Goal: Task Accomplishment & Management: Manage account settings

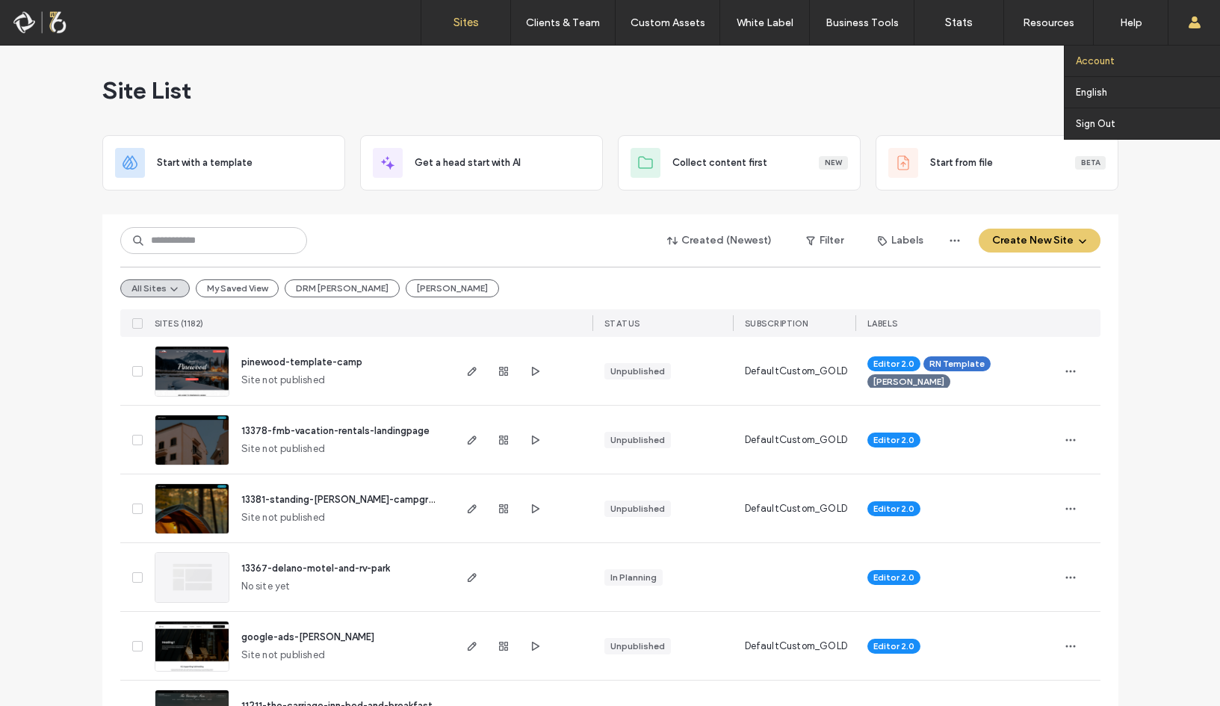
click at [1106, 60] on label "Account" at bounding box center [1095, 60] width 39 height 11
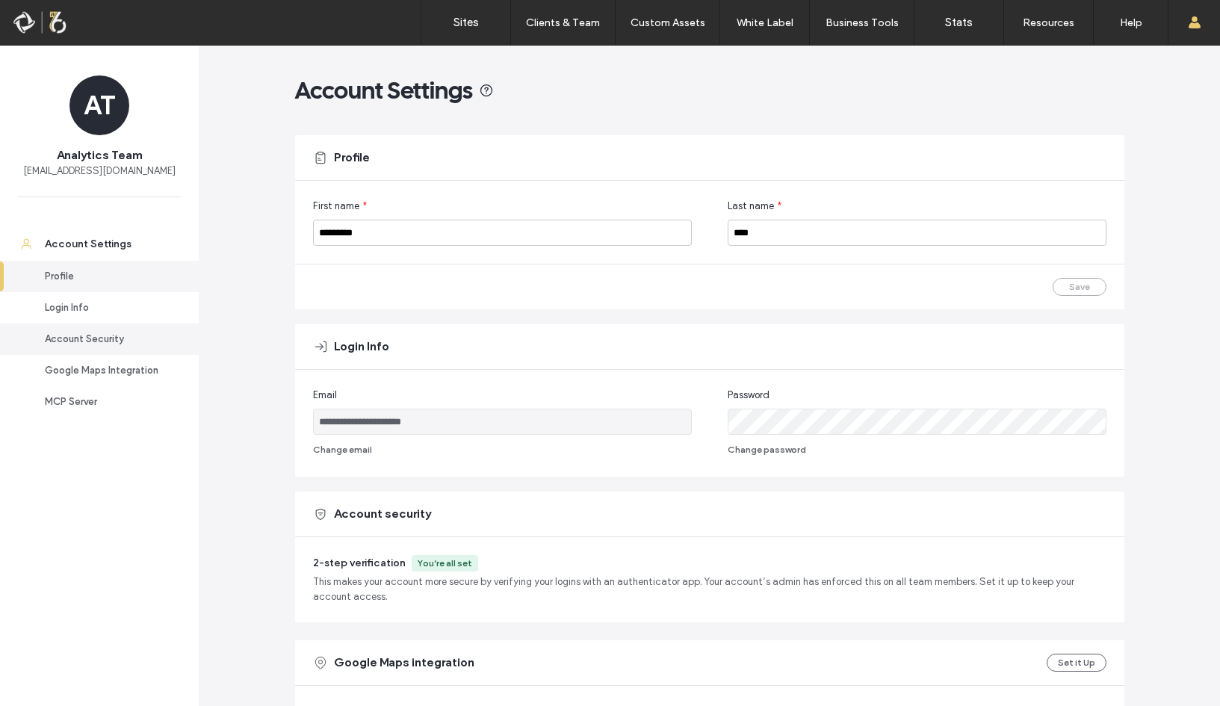
click at [108, 336] on div "Account Security" at bounding box center [106, 339] width 123 height 15
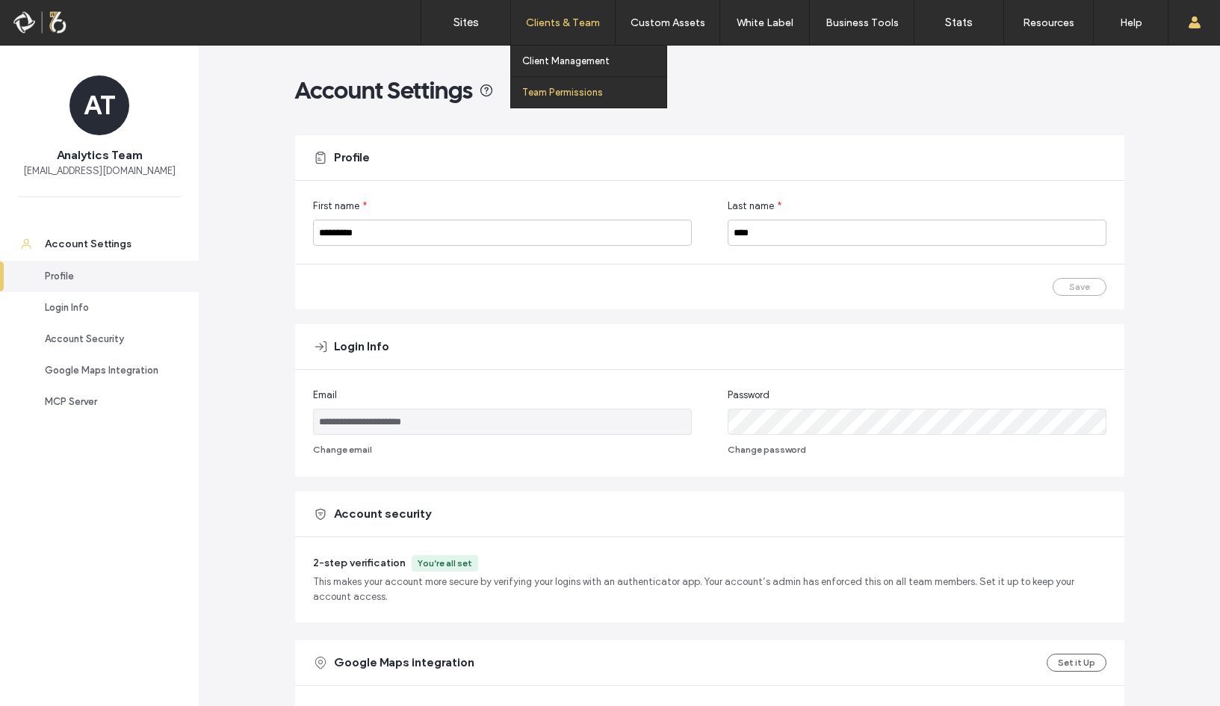
click at [586, 85] on link "Team Permissions" at bounding box center [594, 92] width 144 height 31
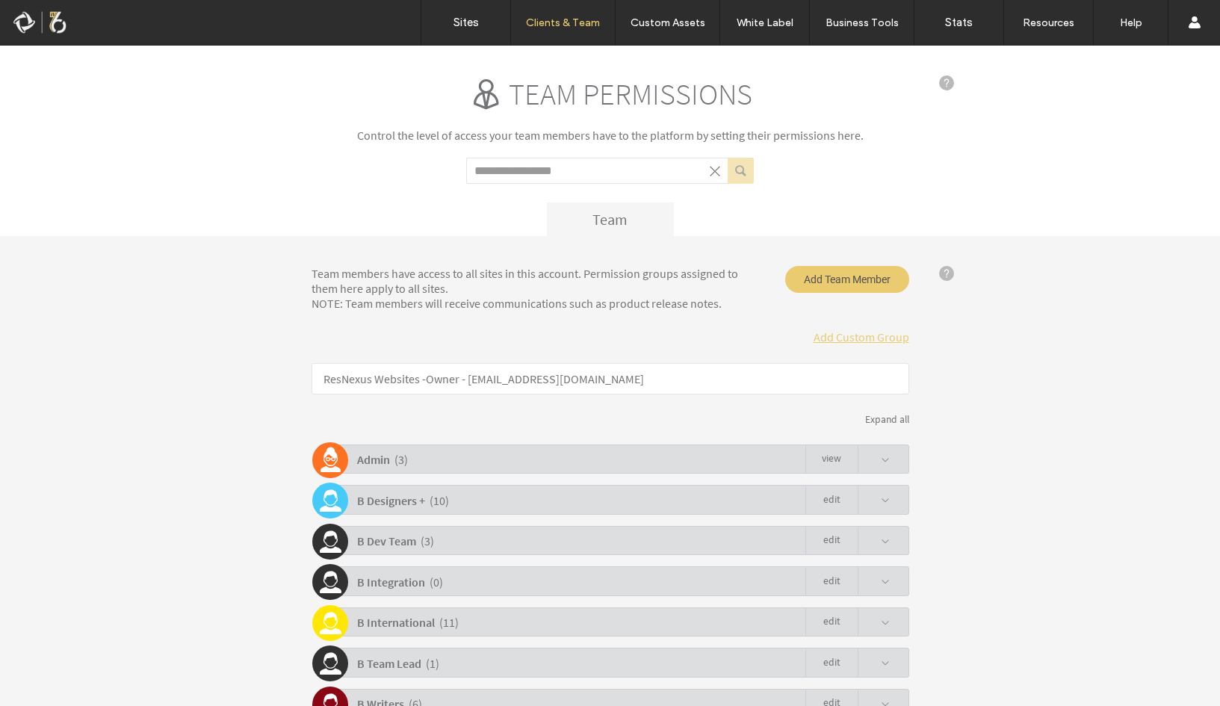
click at [884, 454] on div "Admin ( 3 ) view" at bounding box center [614, 459] width 590 height 29
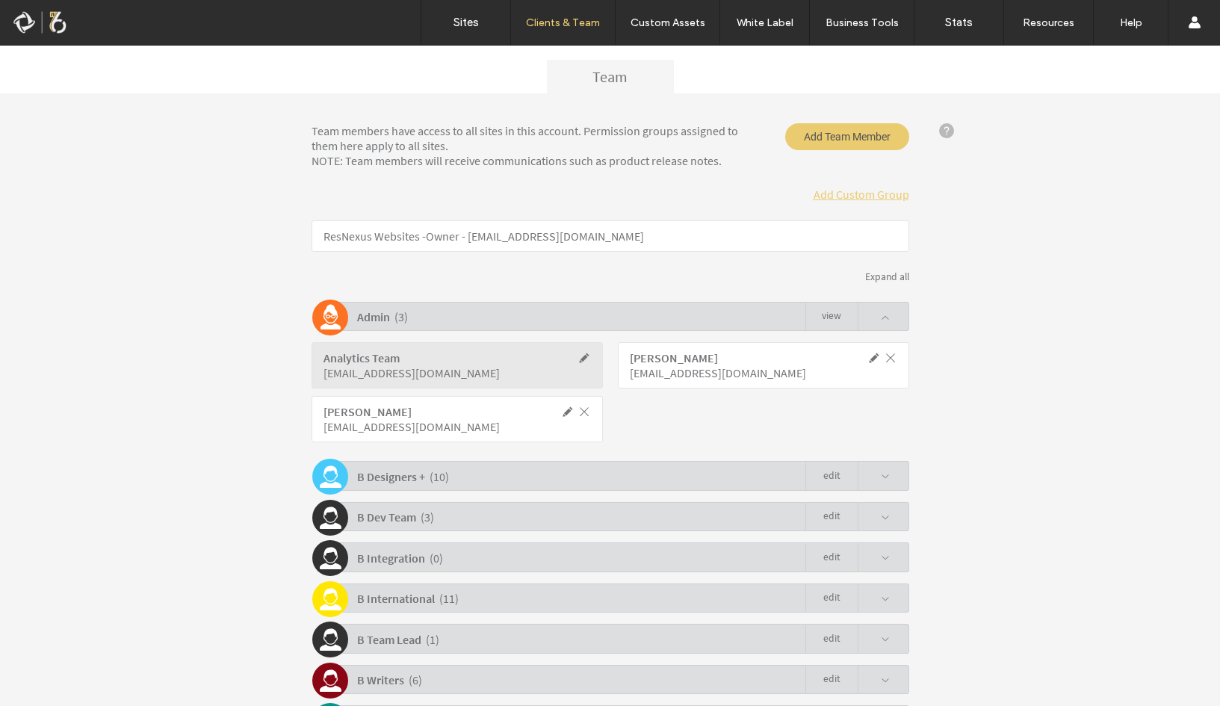
scroll to position [141, 0]
click at [1012, 211] on div "Team members have access to all sites in this account. Permission groups assign…" at bounding box center [610, 497] width 1220 height 805
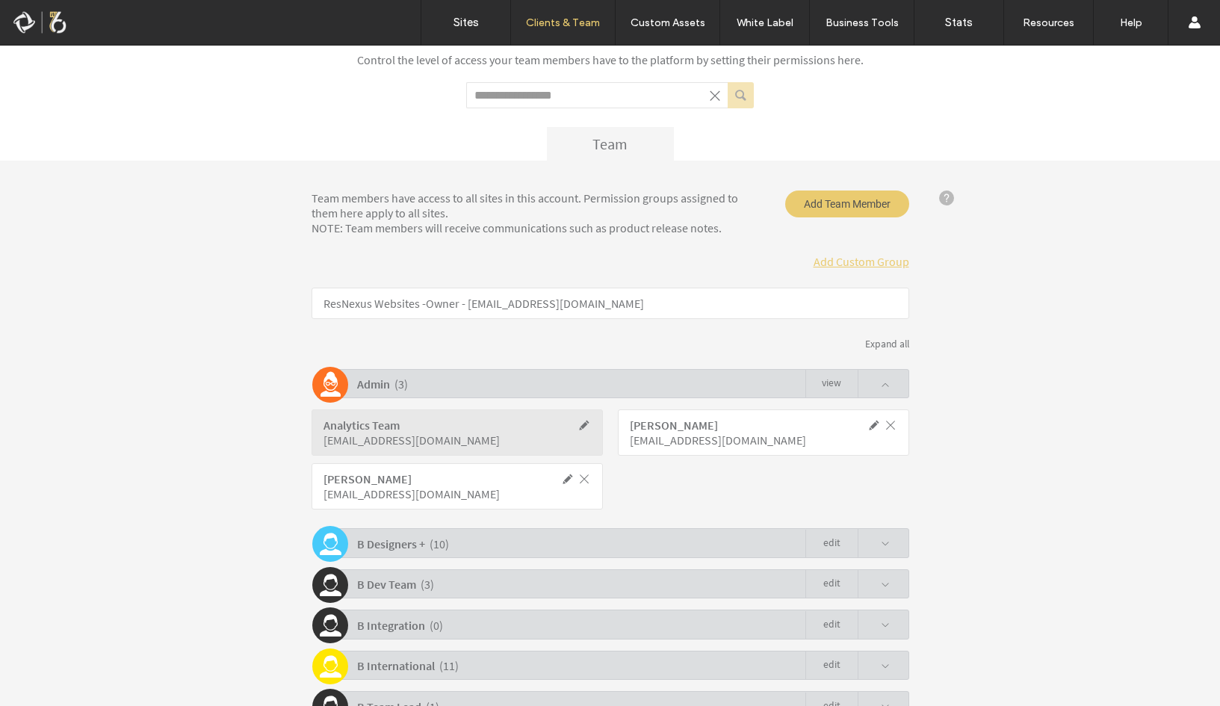
scroll to position [0, 0]
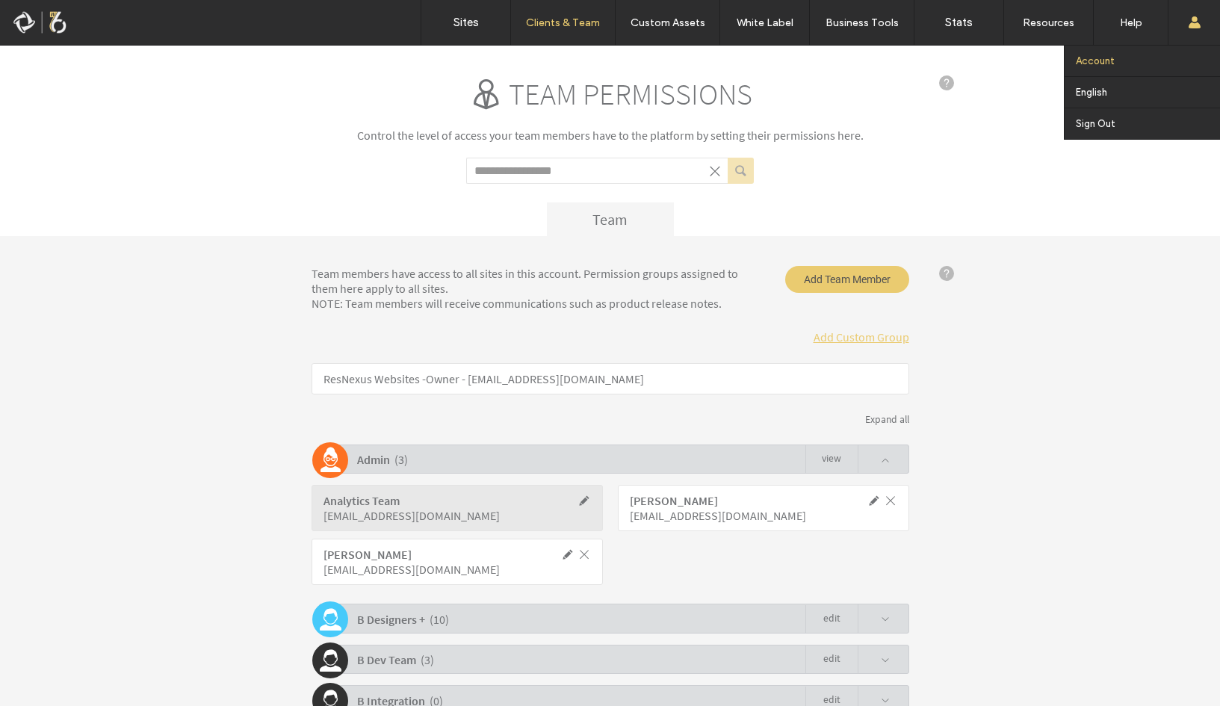
click at [1109, 59] on label "Account" at bounding box center [1095, 60] width 39 height 11
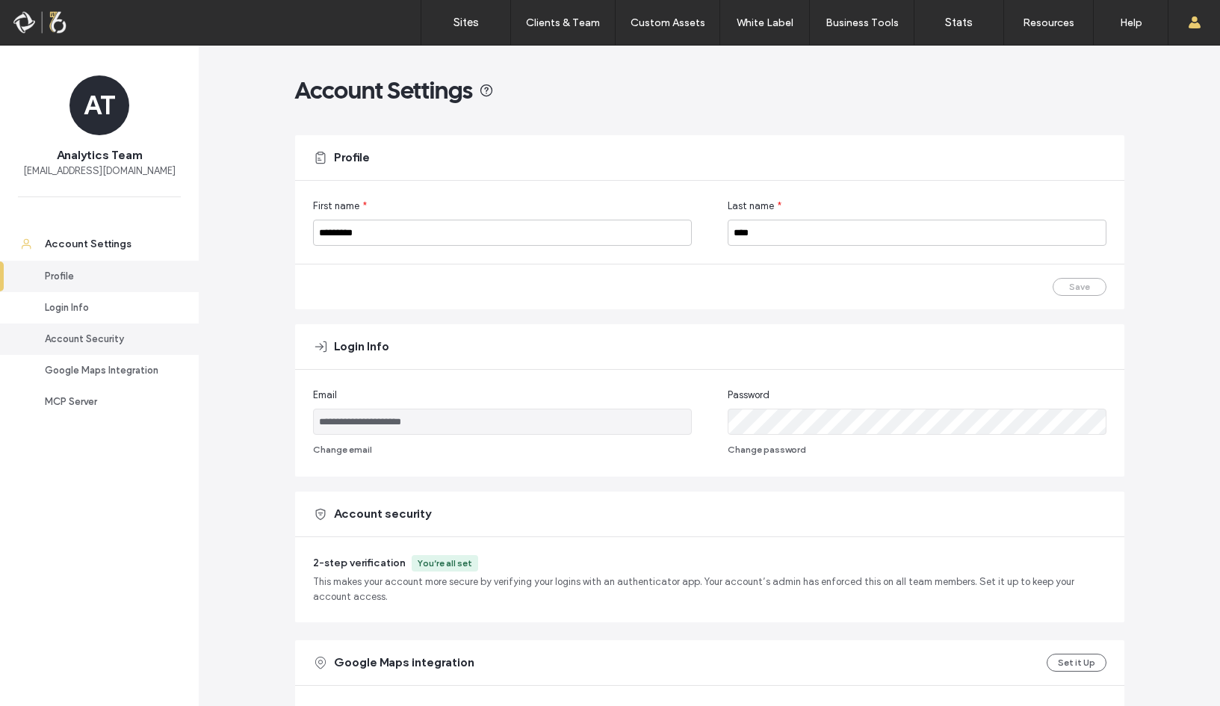
click at [145, 337] on div "Account Security" at bounding box center [106, 339] width 123 height 15
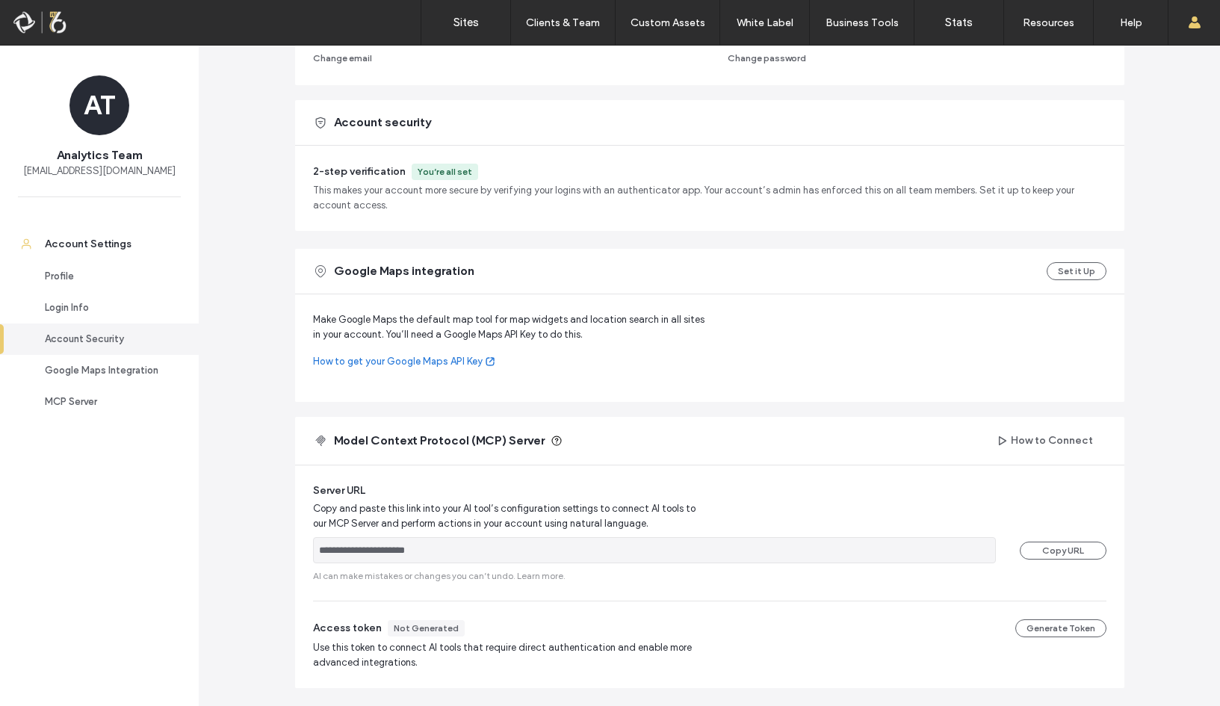
scroll to position [442, 0]
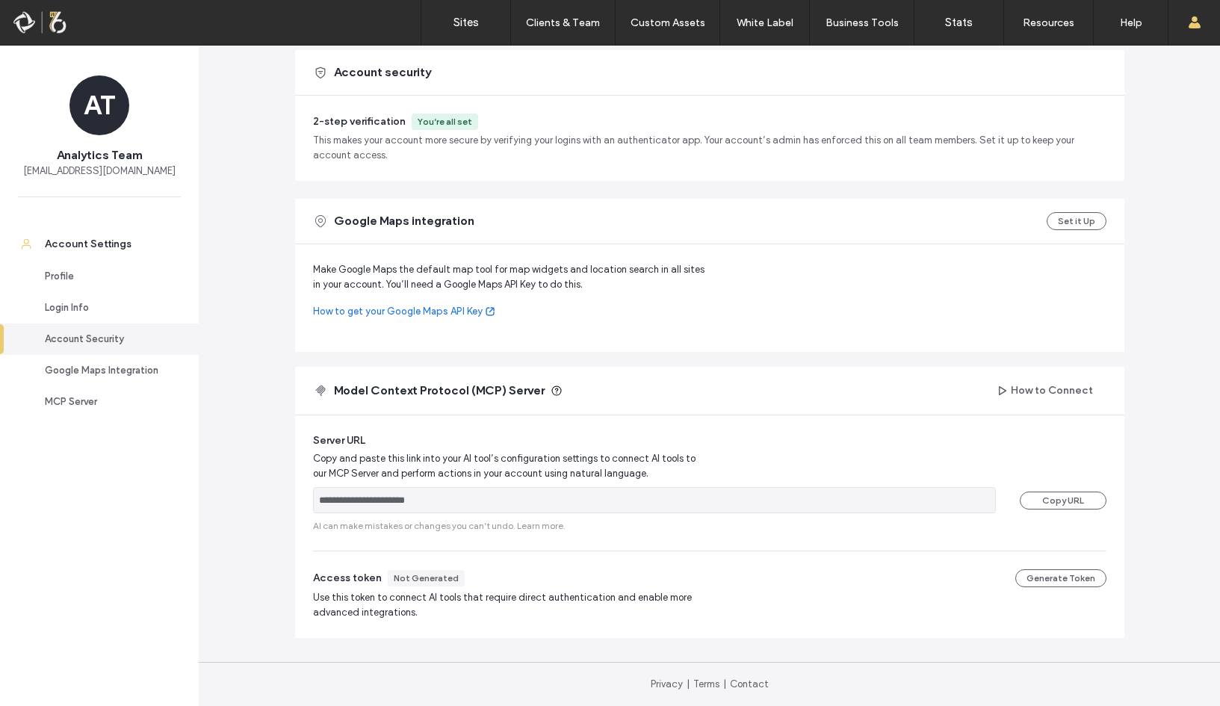
click at [530, 156] on span "This makes your account more secure by verifying your logins with an authentica…" at bounding box center [710, 148] width 794 height 30
click at [100, 307] on div "Login Info" at bounding box center [106, 307] width 123 height 15
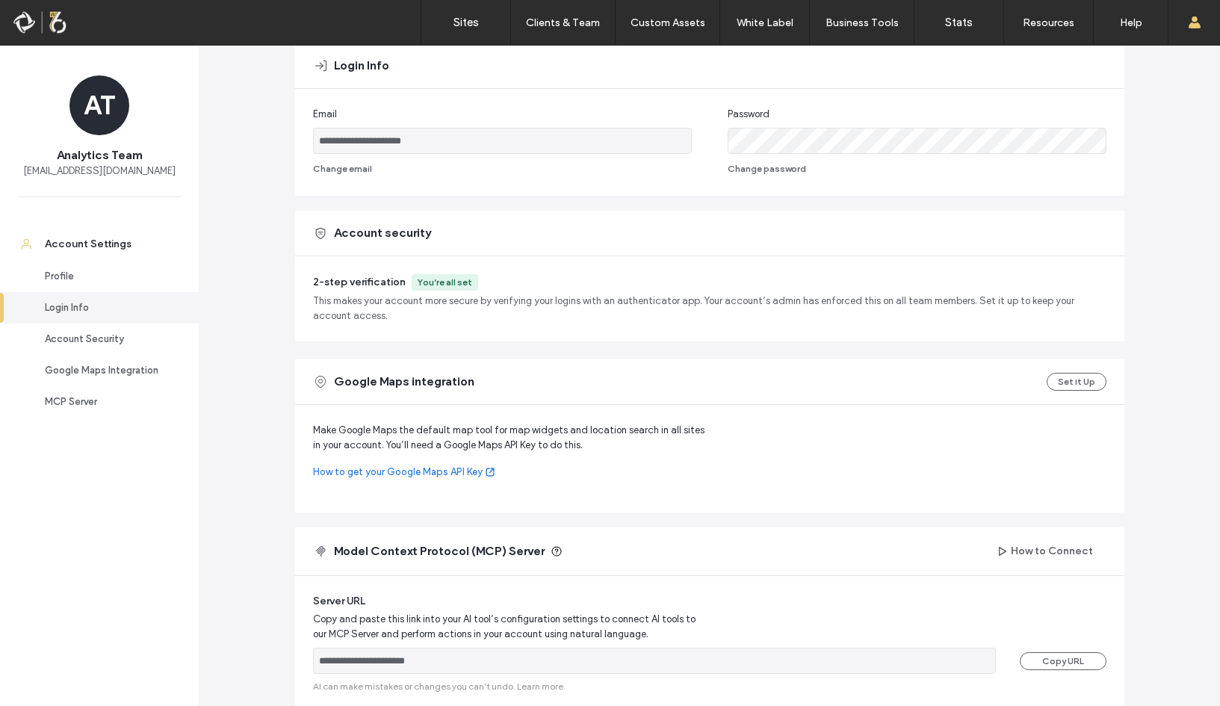
scroll to position [279, 0]
click at [102, 340] on div "Account Security" at bounding box center [106, 339] width 123 height 15
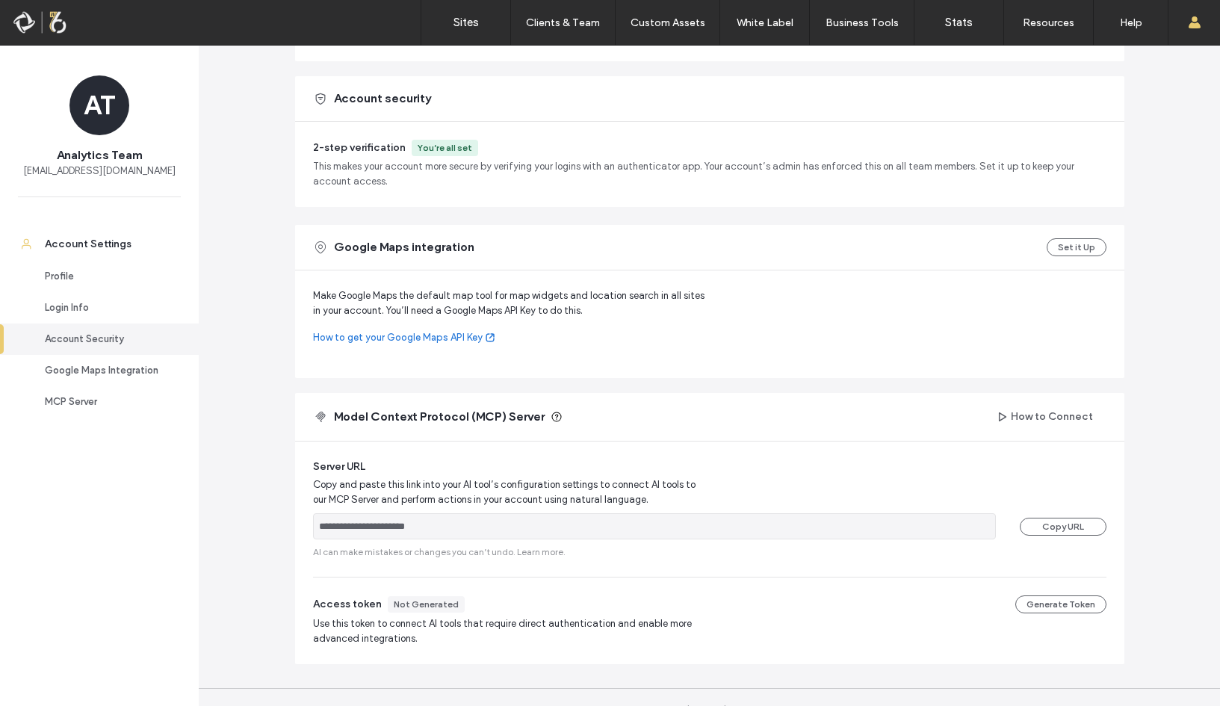
scroll to position [442, 0]
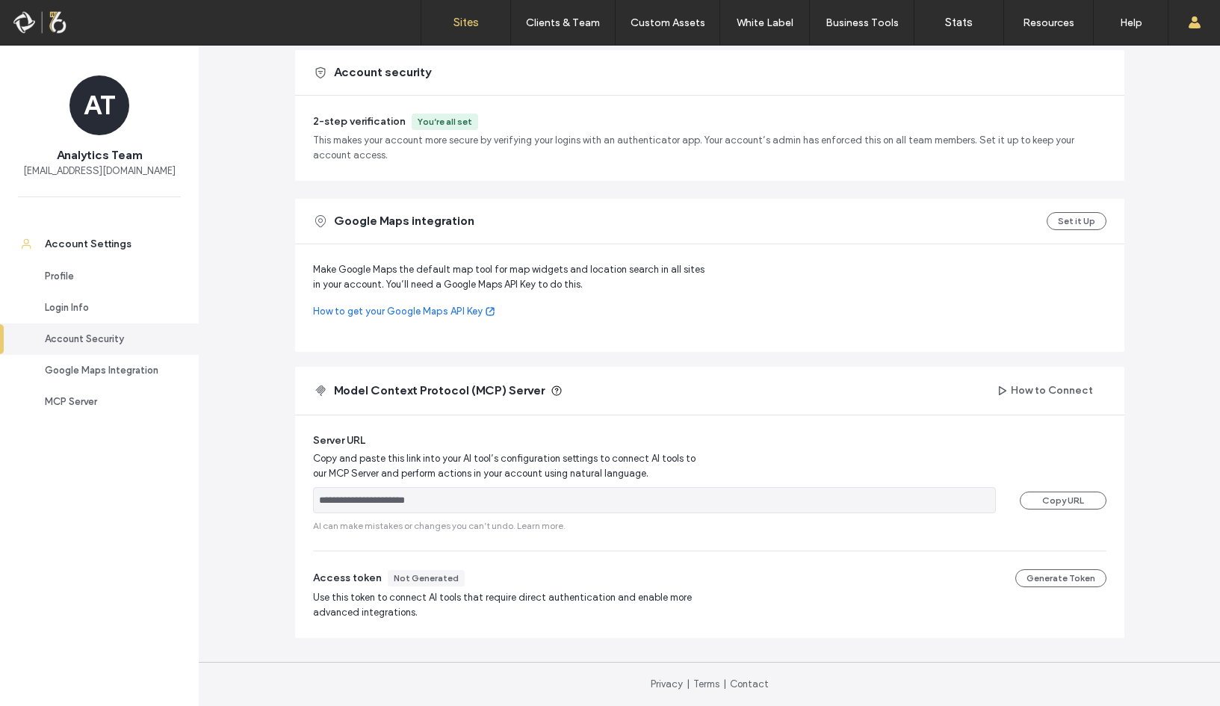
click at [456, 21] on label "Sites" at bounding box center [466, 22] width 25 height 13
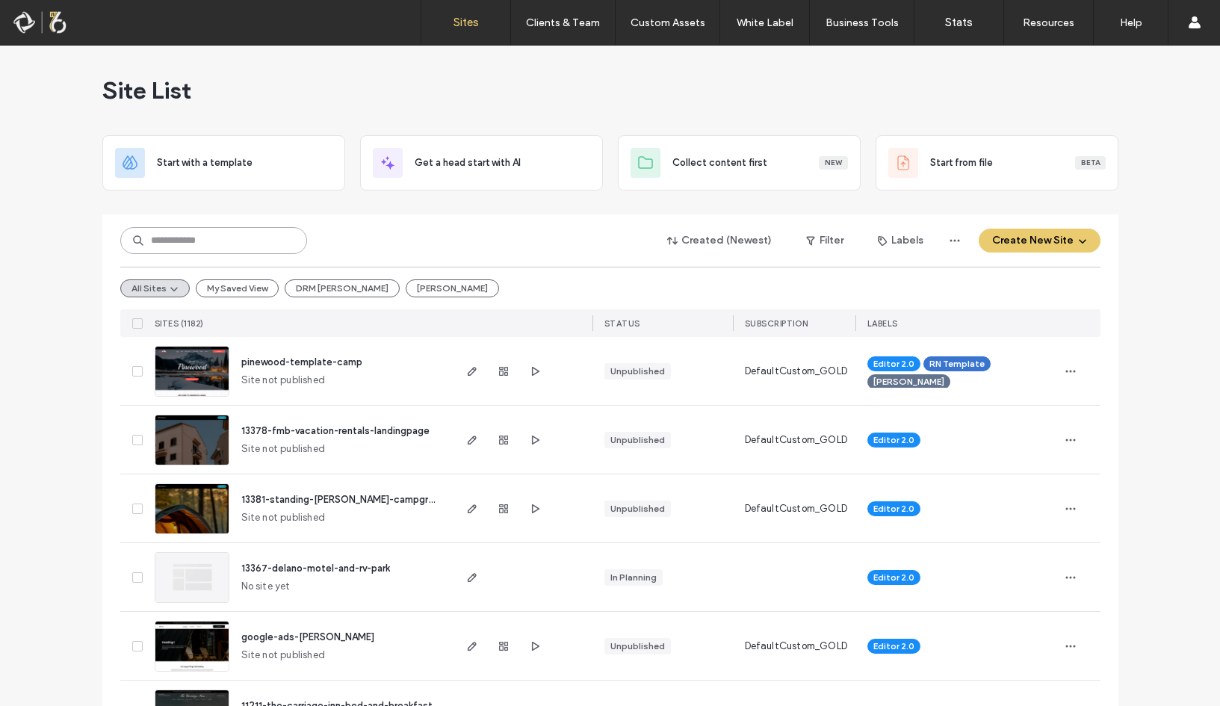
click at [218, 235] on input at bounding box center [213, 240] width 187 height 27
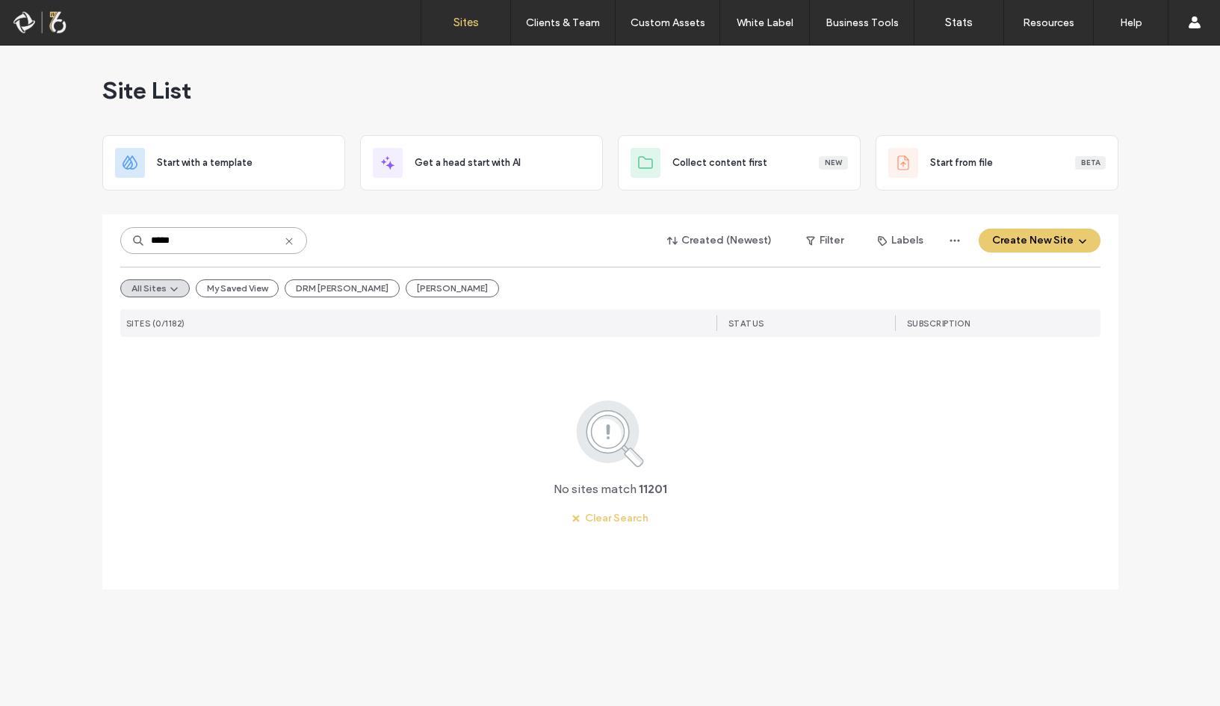
type input "*****"
click at [287, 240] on use at bounding box center [289, 241] width 7 height 7
